Goal: Information Seeking & Learning: Learn about a topic

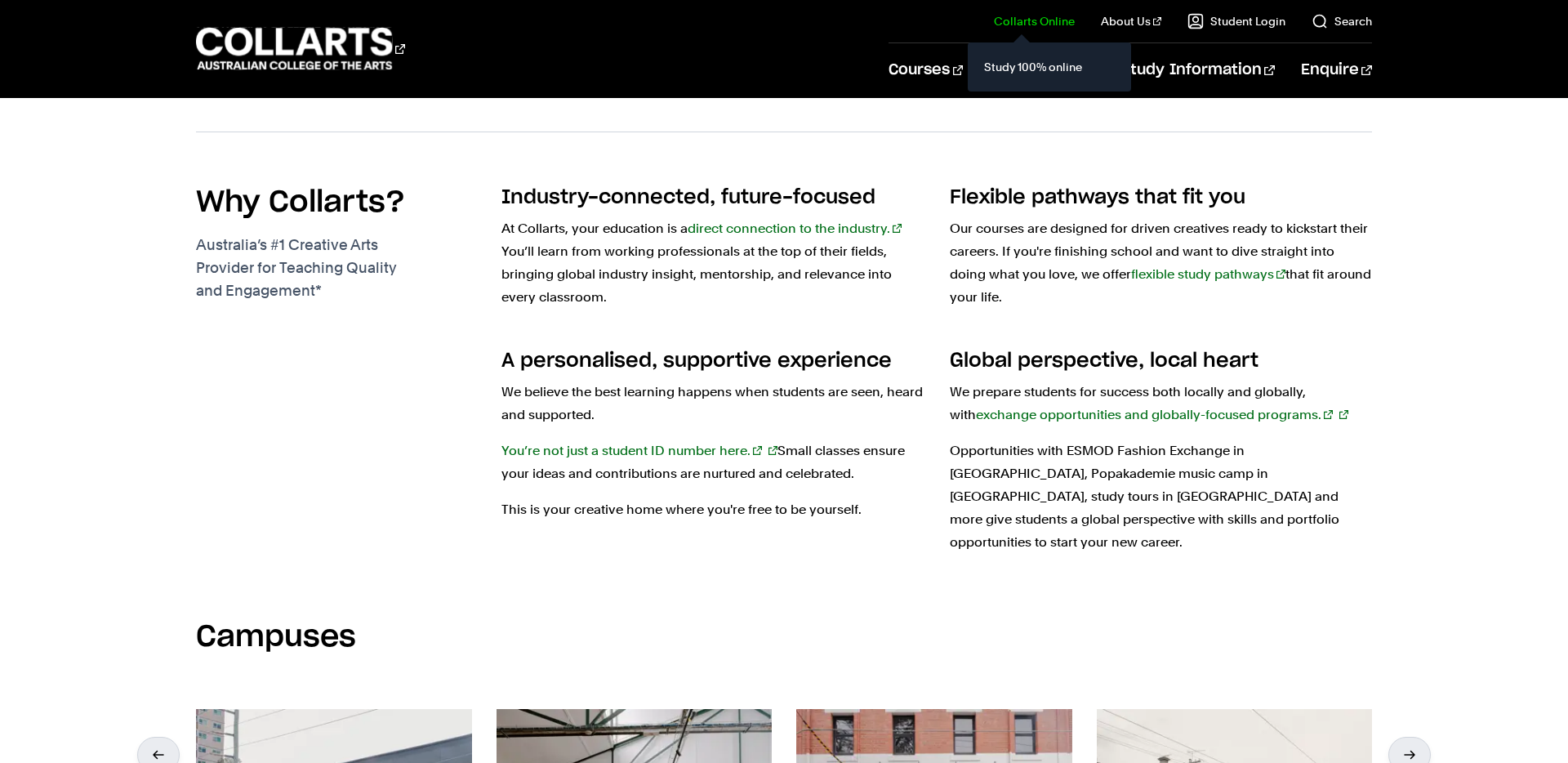
click at [1047, 23] on link "Collarts Online" at bounding box center [1034, 21] width 81 height 16
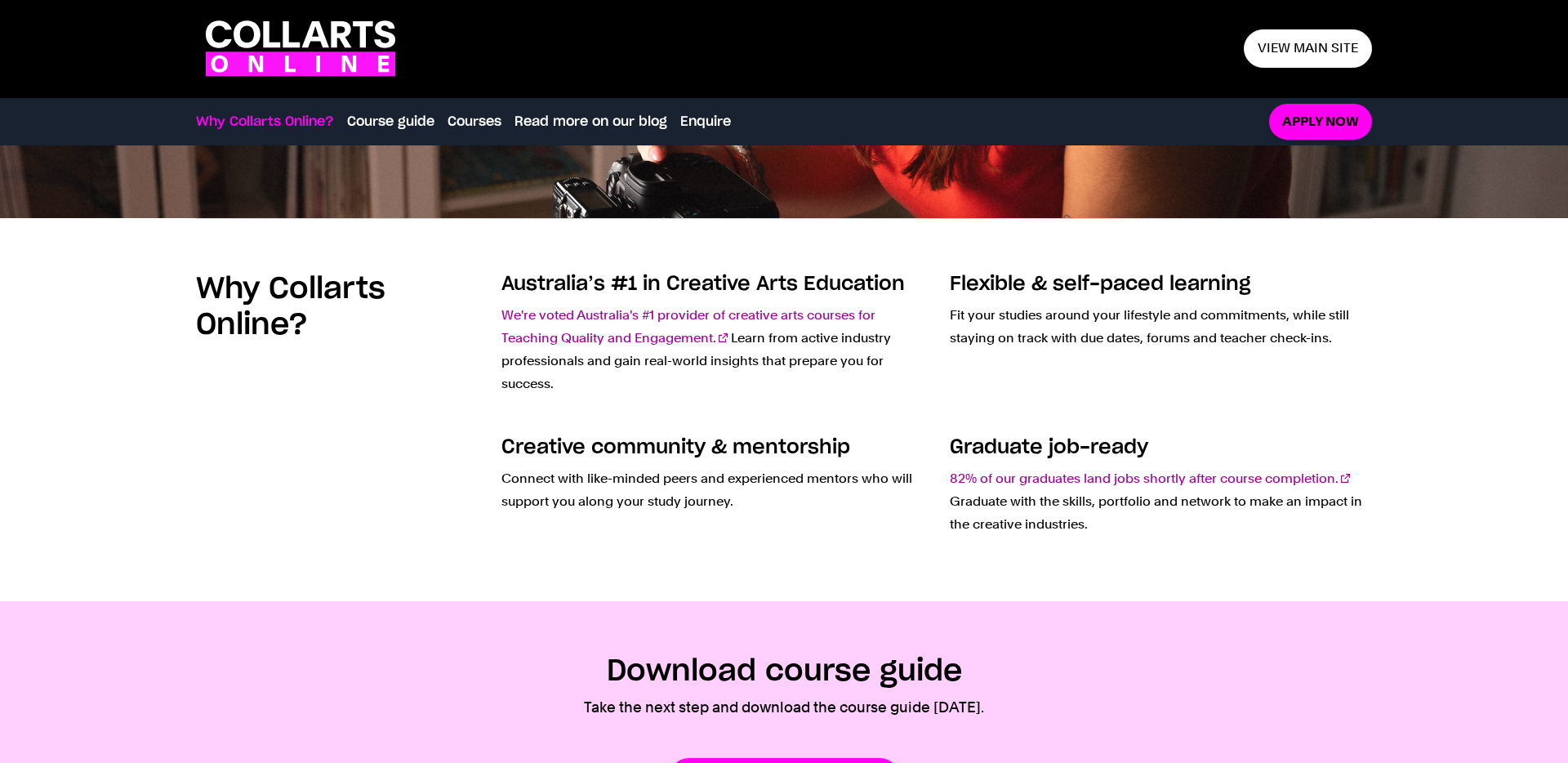
drag, startPoint x: 529, startPoint y: 312, endPoint x: 874, endPoint y: 321, distance: 345.1
click at [871, 318] on link "We're voted Australia's #1 provider of creative arts courses for Teaching Quali…" at bounding box center [689, 327] width 374 height 39
copy div "Online? Australia’s #1 in Creative Arts Education We're voted Australia's #1 pr…"
drag, startPoint x: 1114, startPoint y: 533, endPoint x: 436, endPoint y: 271, distance: 726.9
click at [436, 271] on div "Why Collarts Online? Australia’s #1 in Creative Arts Education We're voted Aust…" at bounding box center [784, 409] width 1176 height 383
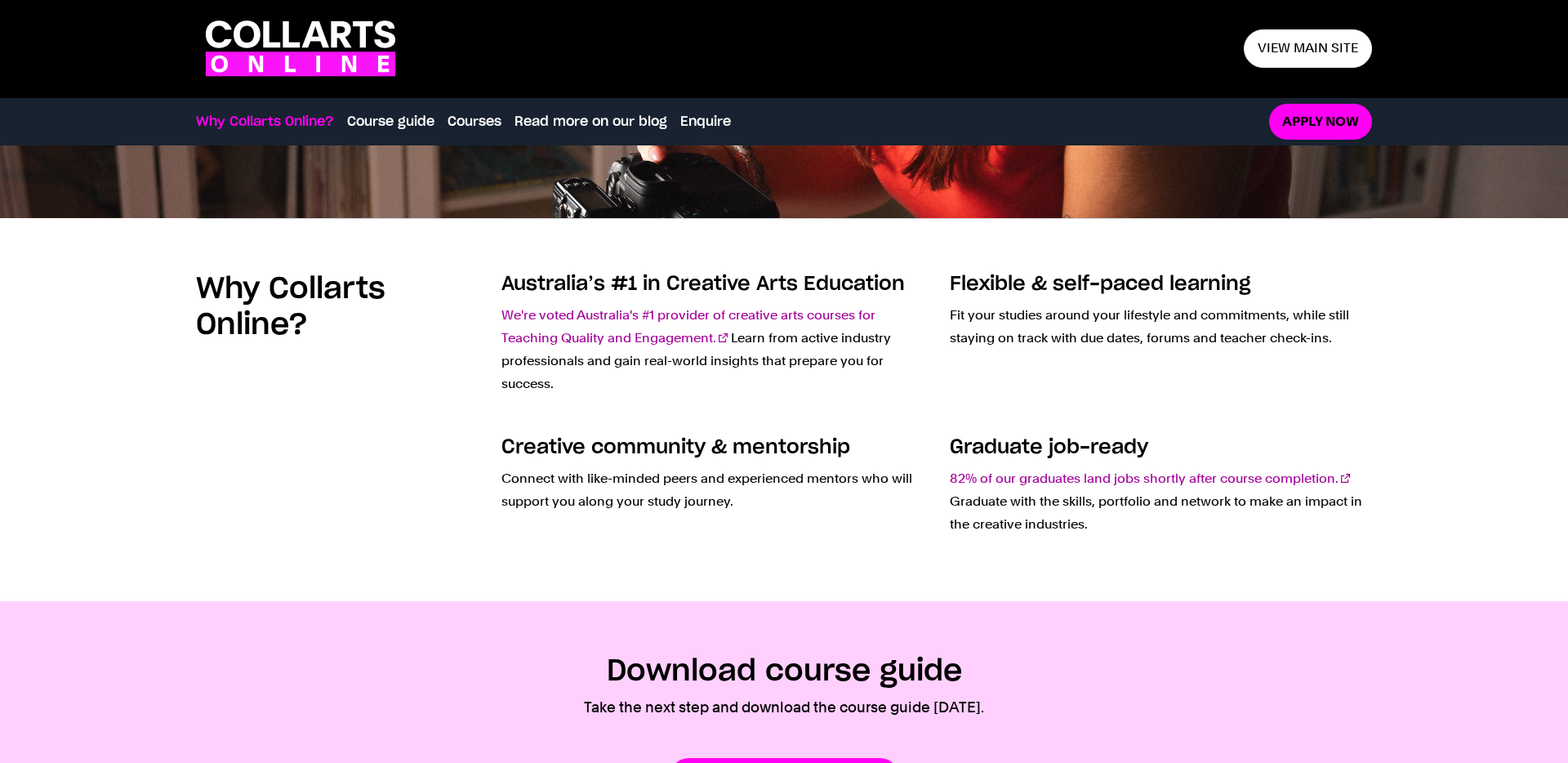
click at [1088, 393] on div "Flexible & self-paced learning Fit your studies around your lifestyle and commi…" at bounding box center [1160, 339] width 422 height 137
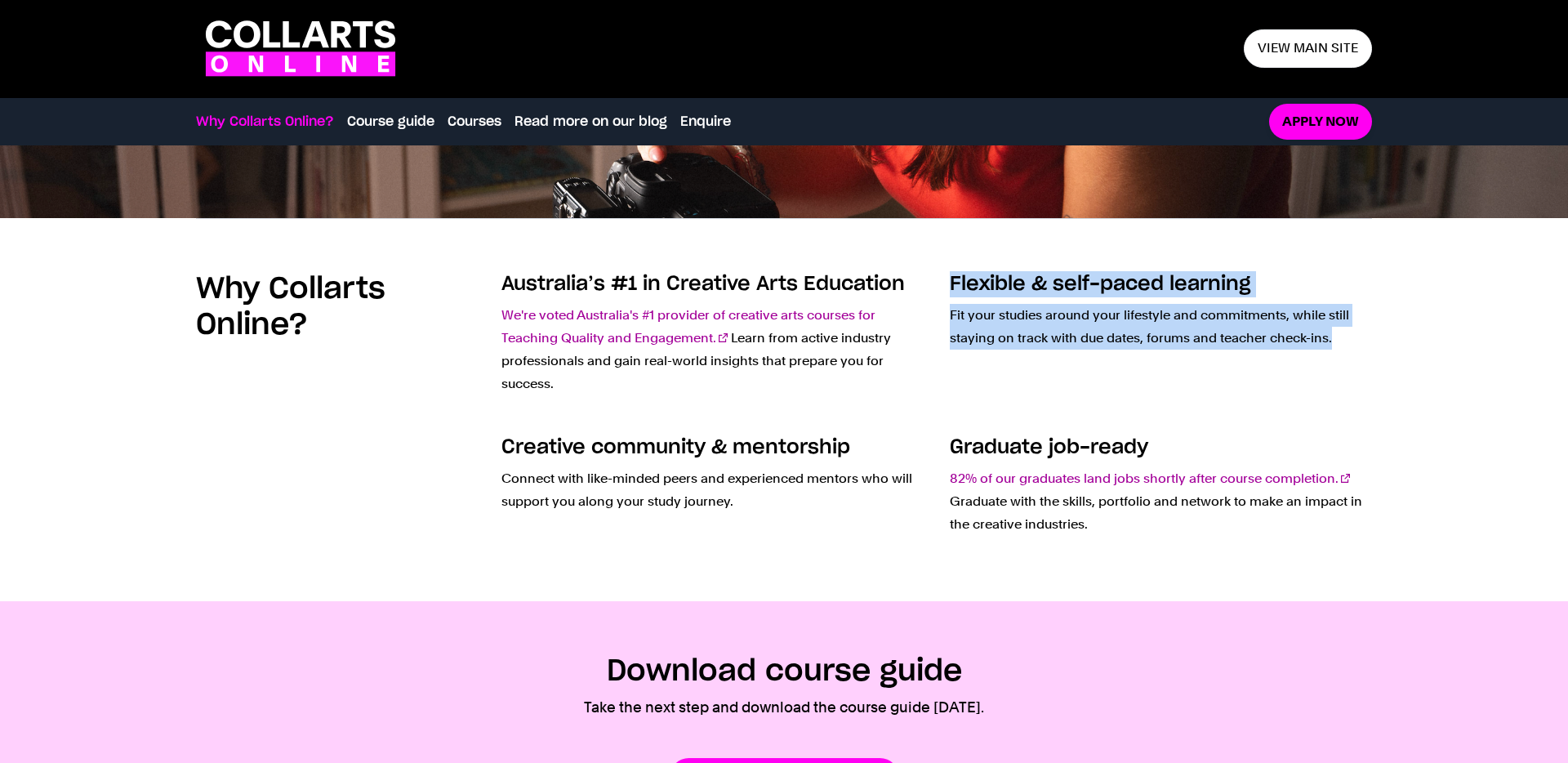
drag, startPoint x: 1331, startPoint y: 344, endPoint x: 947, endPoint y: 269, distance: 391.3
click at [947, 269] on div "Why Collarts Online? Australia’s #1 in Creative Arts Education We're voted Aust…" at bounding box center [784, 409] width 1176 height 383
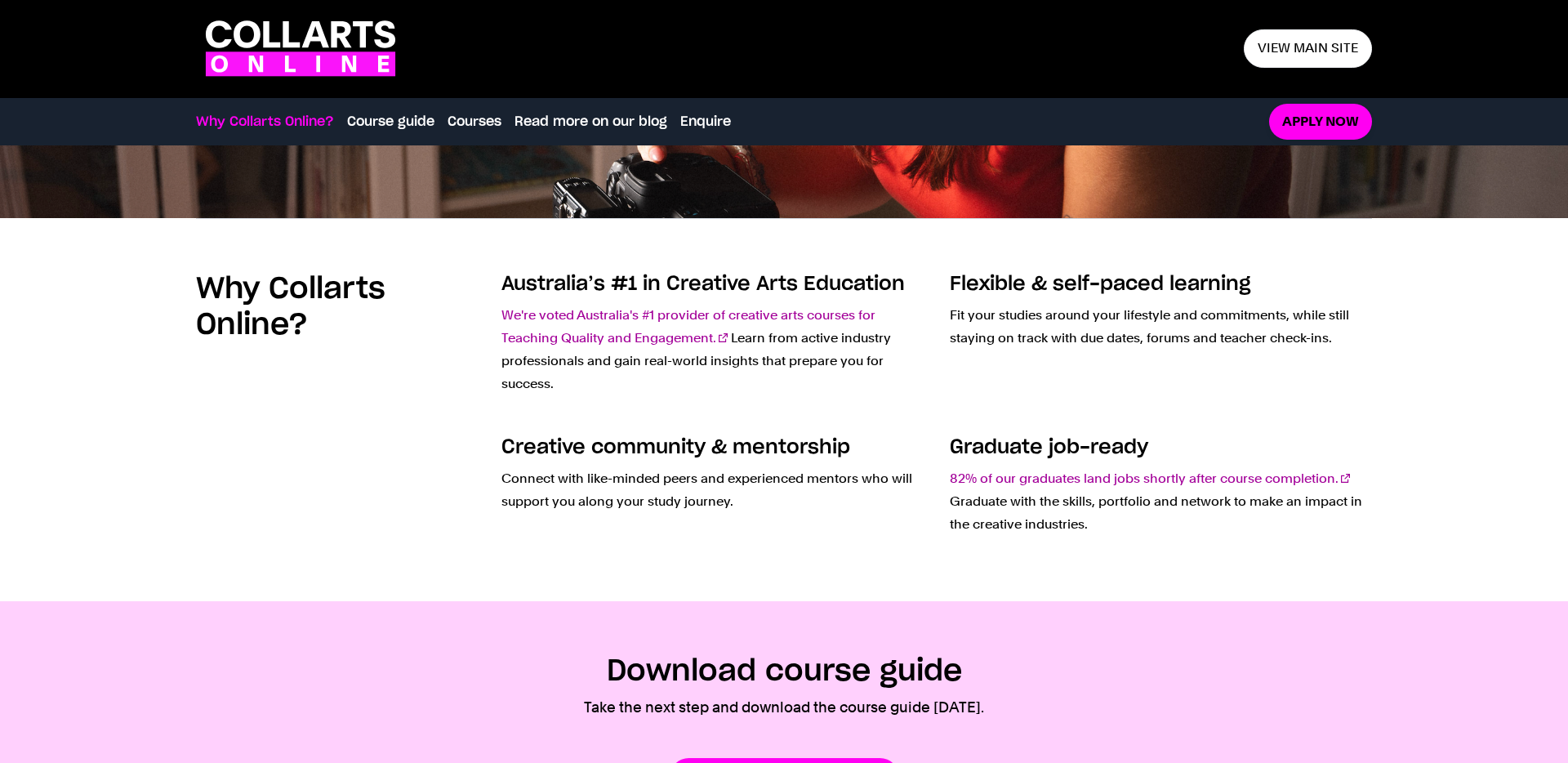
click at [1194, 378] on div "Flexible & self-paced learning Fit your studies around your lifestyle and commi…" at bounding box center [1160, 339] width 422 height 137
